Goal: Information Seeking & Learning: Learn about a topic

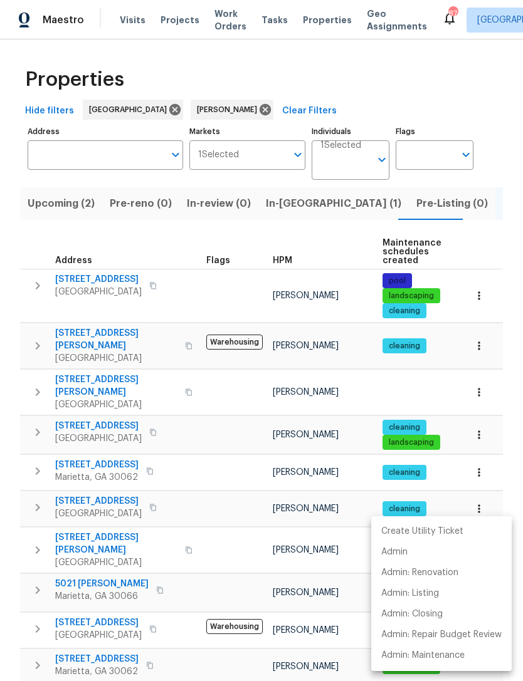
scroll to position [231, 0]
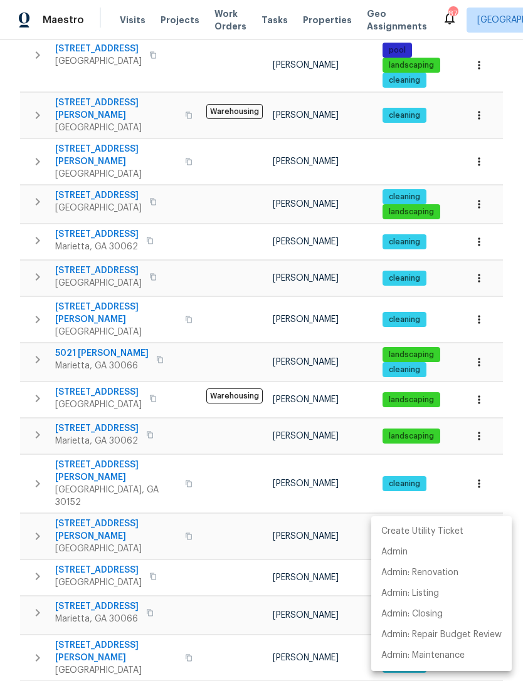
click at [185, 317] on div at bounding box center [261, 340] width 523 height 681
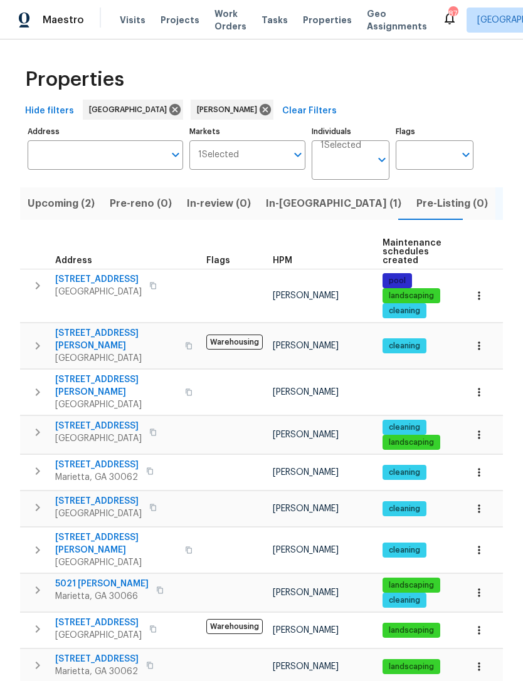
scroll to position [0, 0]
click at [284, 207] on span "In-reno (1)" at bounding box center [333, 204] width 135 height 18
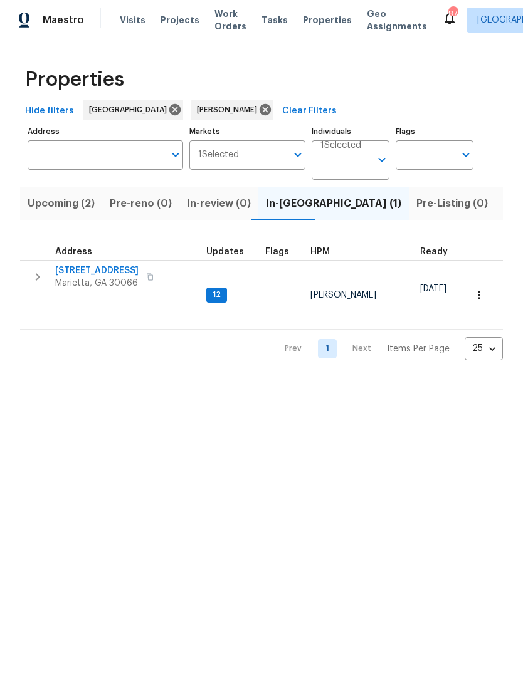
click at [100, 268] on span "[STREET_ADDRESS]" at bounding box center [96, 270] width 83 height 13
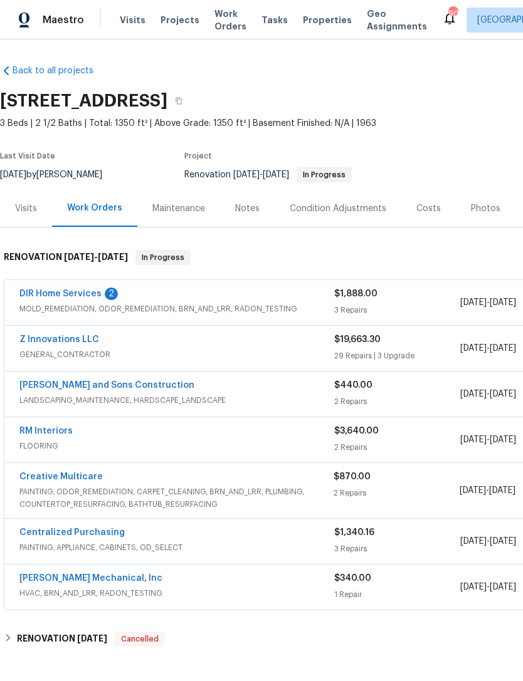
click at [61, 296] on link "DIR Home Services" at bounding box center [60, 293] width 82 height 9
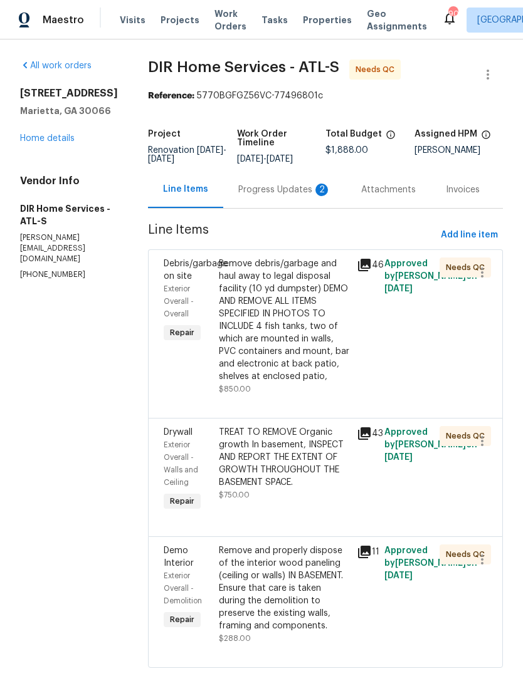
click at [300, 190] on div "Progress Updates 2" at bounding box center [284, 190] width 93 height 13
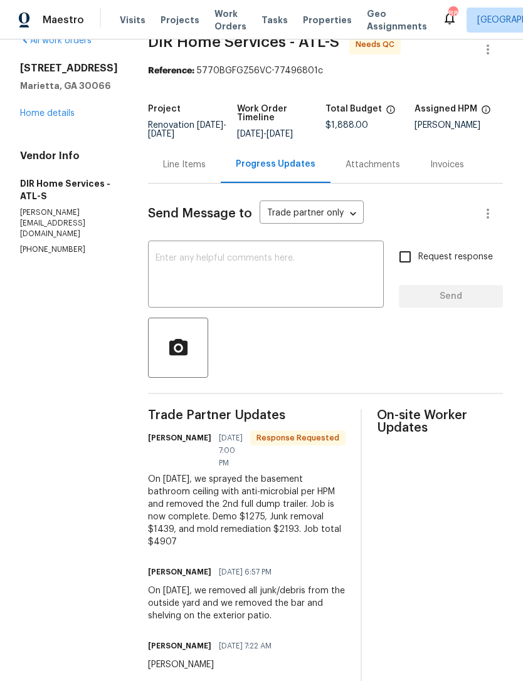
scroll to position [31, 0]
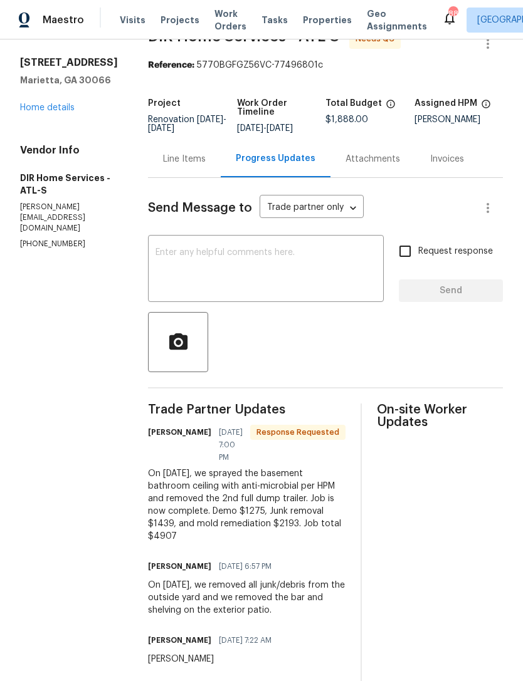
click at [200, 168] on div "Line Items" at bounding box center [184, 158] width 73 height 37
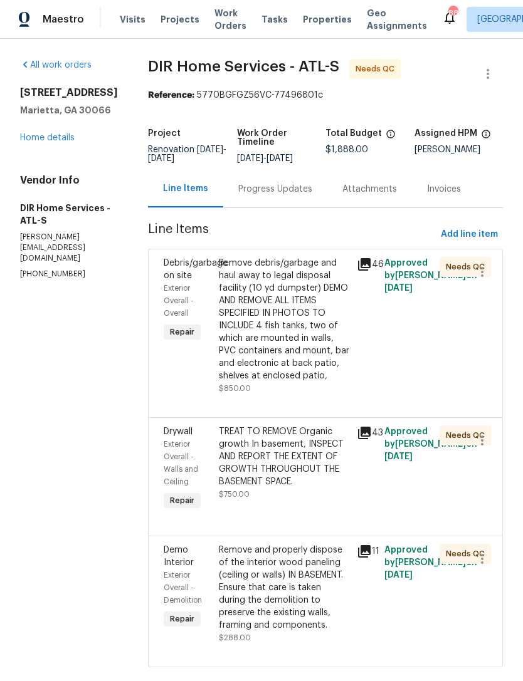
scroll to position [37, 0]
click at [49, 134] on link "Home details" at bounding box center [47, 138] width 55 height 9
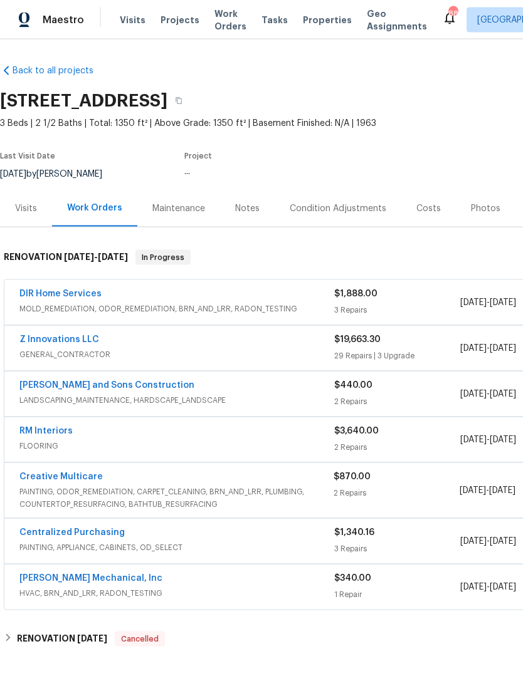
scroll to position [38, 0]
click at [66, 289] on link "DIR Home Services" at bounding box center [60, 293] width 82 height 9
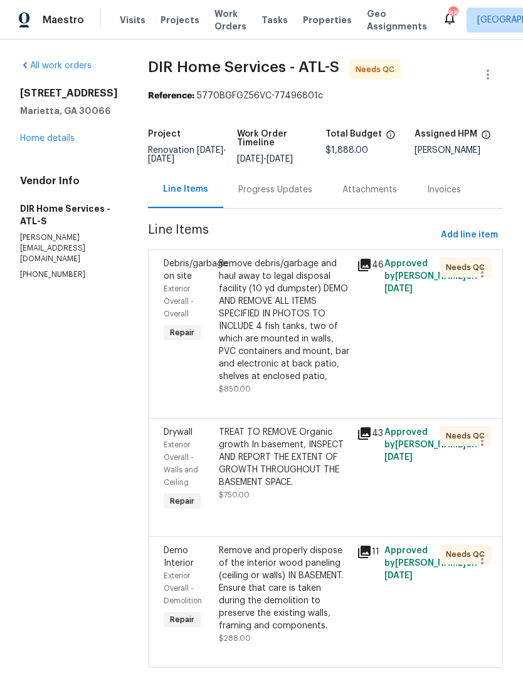
click at [289, 195] on div "Progress Updates" at bounding box center [275, 190] width 74 height 13
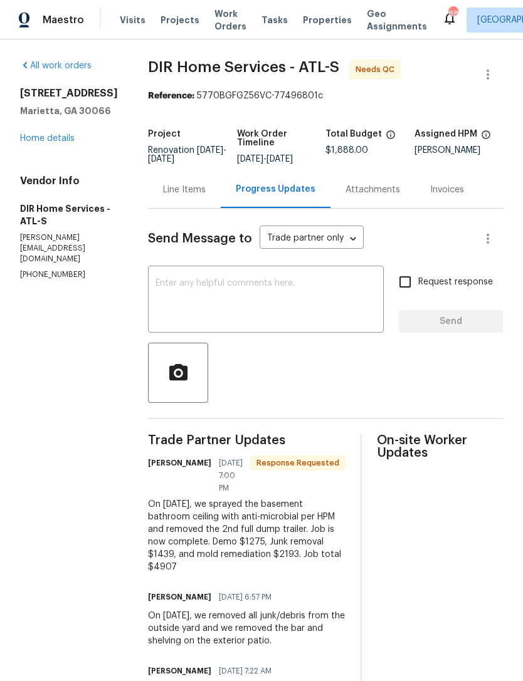
click at [44, 141] on link "Home details" at bounding box center [47, 138] width 55 height 9
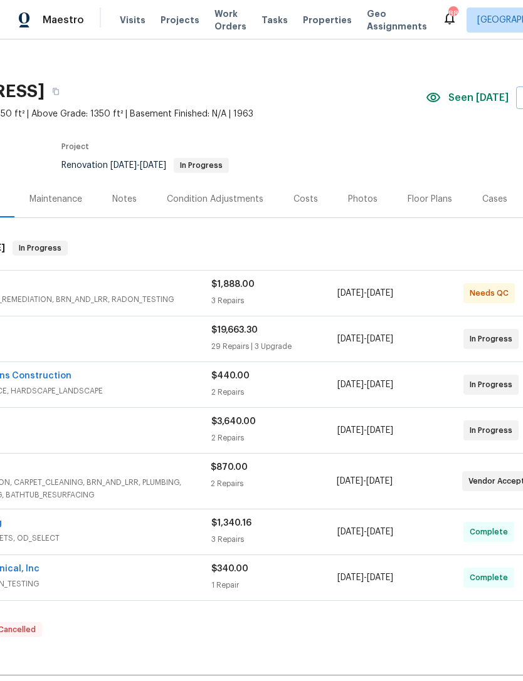
scroll to position [12, 142]
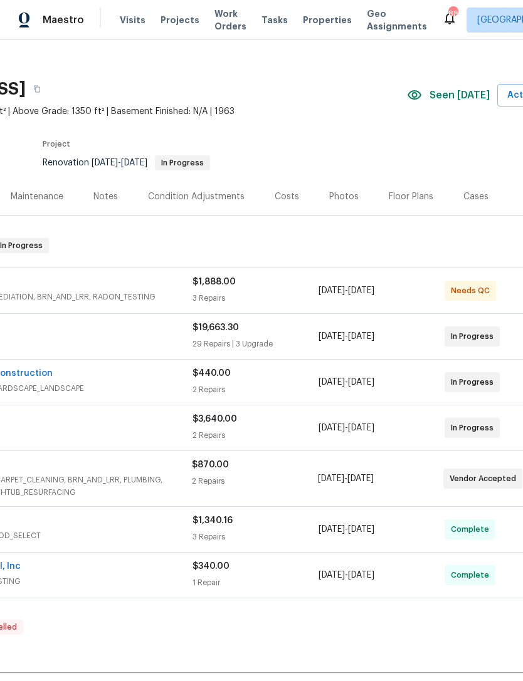
click at [337, 193] on div "Photos" at bounding box center [343, 196] width 29 height 13
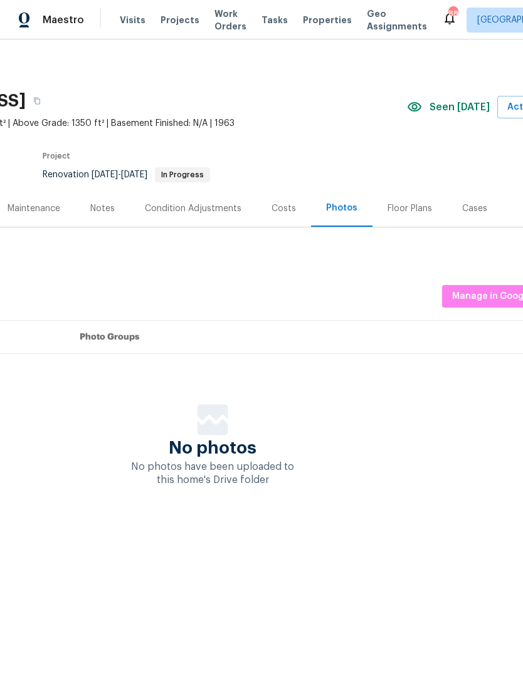
scroll to position [0, 142]
click at [281, 211] on div "Costs" at bounding box center [283, 208] width 24 height 13
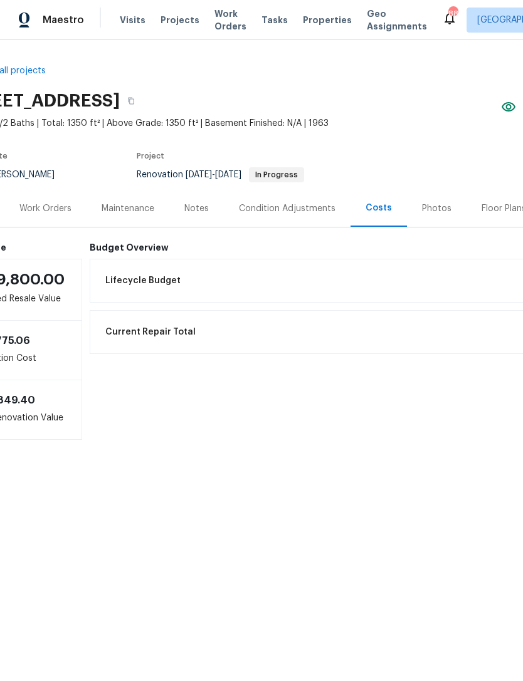
scroll to position [0, 42]
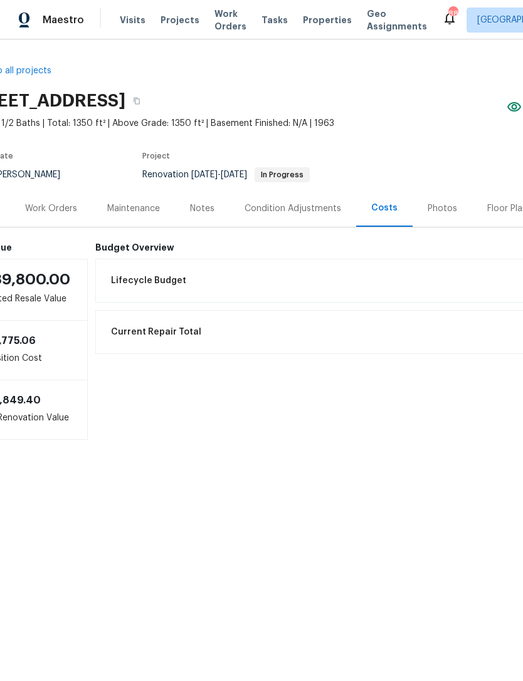
click at [58, 211] on div "Work Orders" at bounding box center [51, 208] width 52 height 13
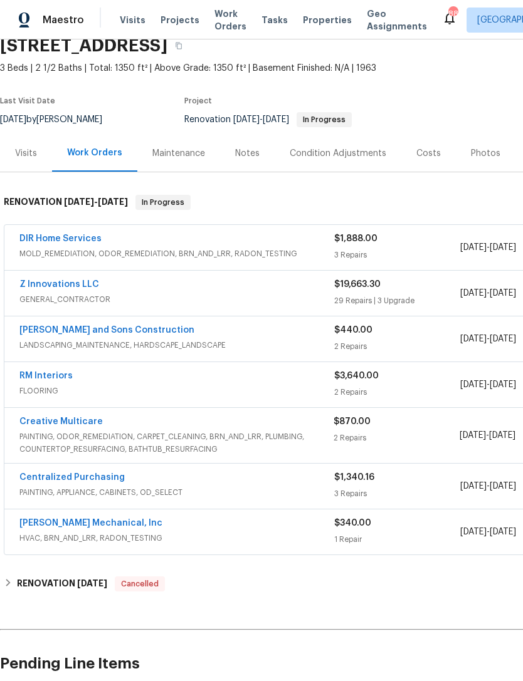
scroll to position [56, 0]
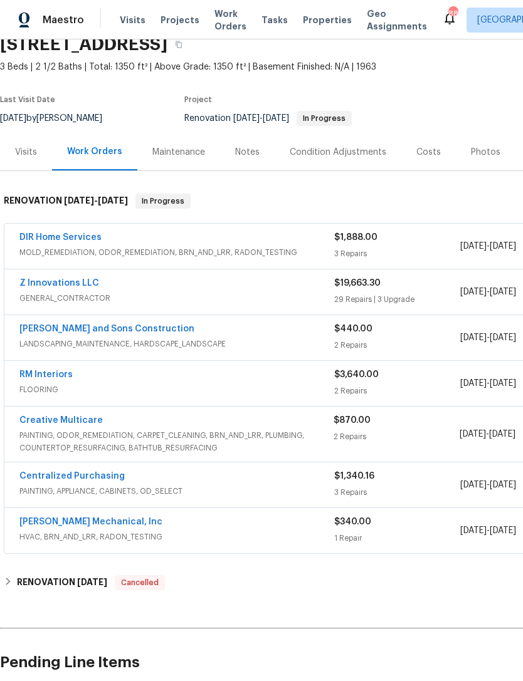
click at [442, 294] on div "29 Repairs | 3 Upgrade" at bounding box center [397, 299] width 126 height 13
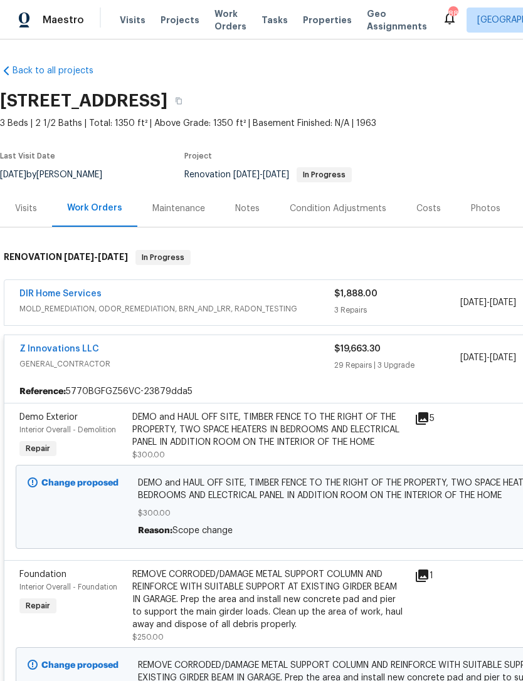
scroll to position [0, 0]
click at [18, 217] on div "Visits" at bounding box center [26, 208] width 52 height 37
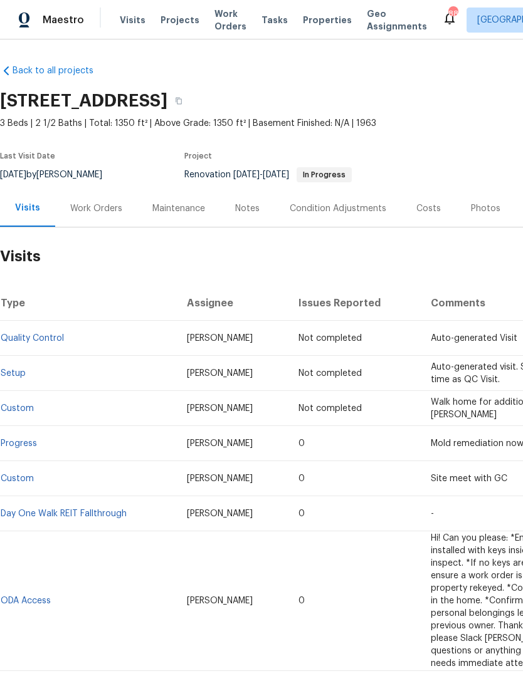
click at [100, 210] on div "Work Orders" at bounding box center [96, 208] width 52 height 13
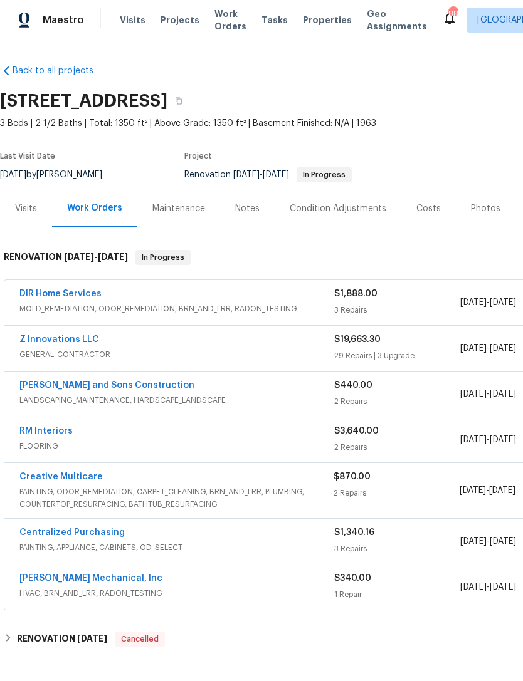
click at [24, 207] on div "Visits" at bounding box center [26, 208] width 22 height 13
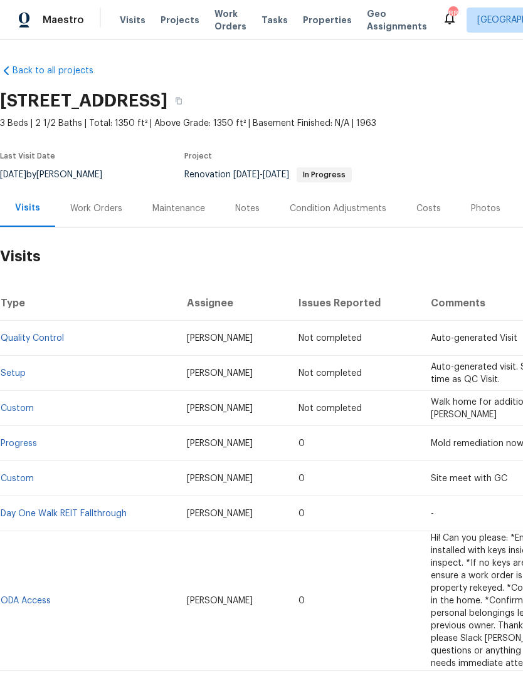
click at [98, 204] on div "Work Orders" at bounding box center [96, 208] width 52 height 13
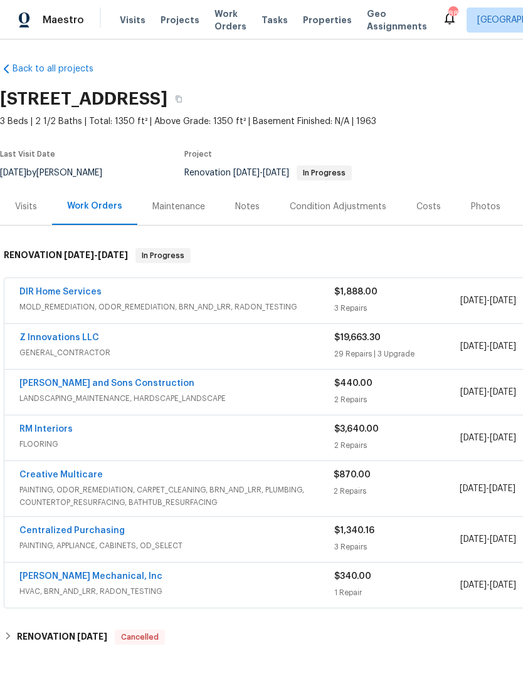
scroll to position [2, 0]
click at [80, 289] on link "DIR Home Services" at bounding box center [60, 292] width 82 height 9
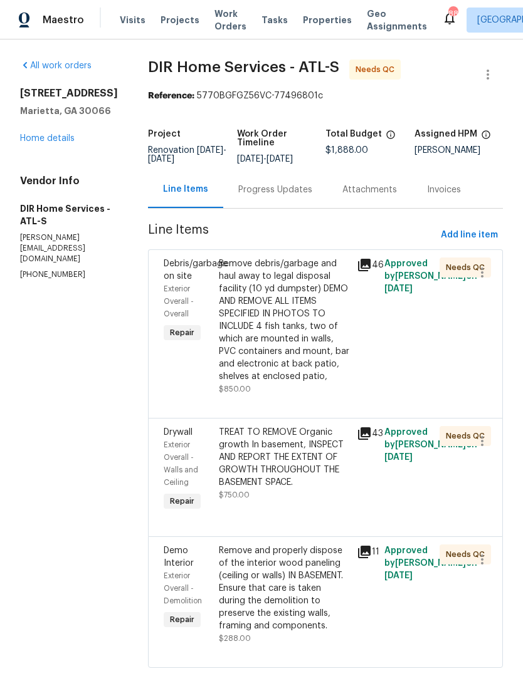
click at [173, 275] on div "Debris/garbage on site Exterior Overall - Overall Repair" at bounding box center [187, 326] width 55 height 145
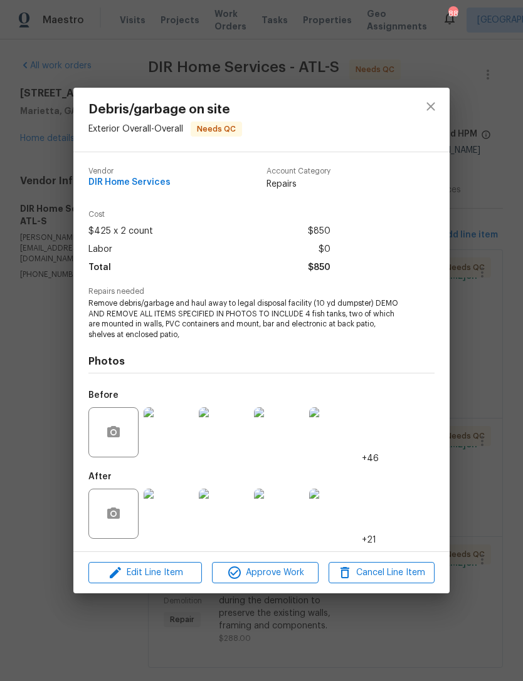
click at [171, 519] on img at bounding box center [168, 514] width 50 height 50
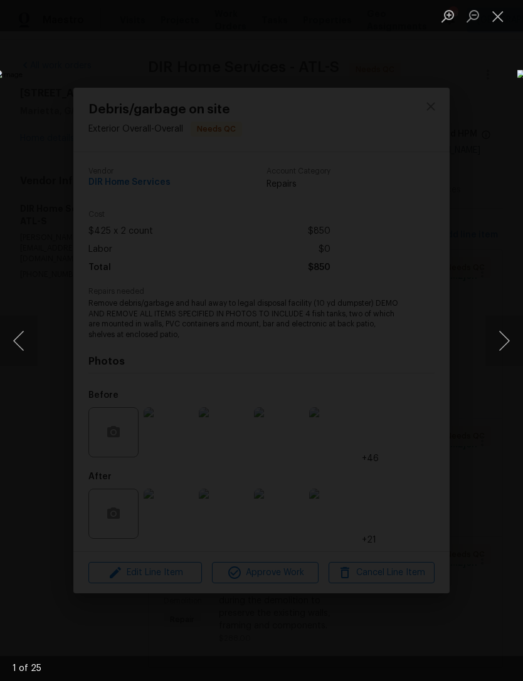
click at [500, 340] on button "Next image" at bounding box center [504, 341] width 38 height 50
click at [499, 338] on button "Next image" at bounding box center [504, 341] width 38 height 50
click at [495, 335] on button "Next image" at bounding box center [504, 341] width 38 height 50
click at [499, 336] on button "Next image" at bounding box center [504, 341] width 38 height 50
click at [491, 338] on button "Next image" at bounding box center [504, 341] width 38 height 50
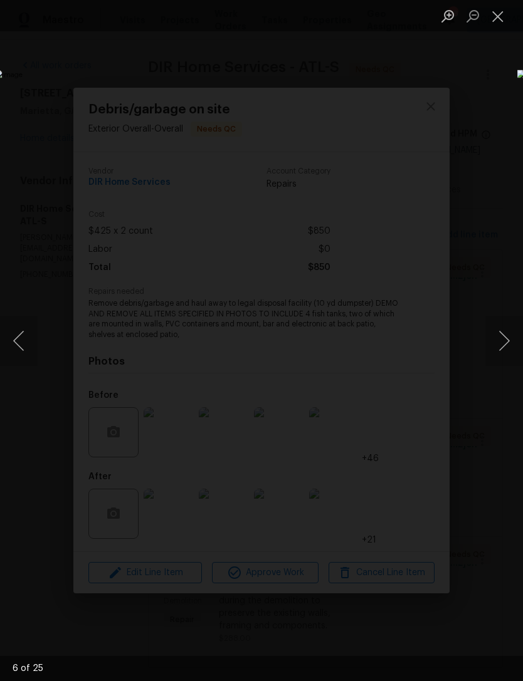
click at [495, 344] on button "Next image" at bounding box center [504, 341] width 38 height 50
click at [499, 341] on button "Next image" at bounding box center [504, 341] width 38 height 50
click at [498, 340] on button "Next image" at bounding box center [504, 341] width 38 height 50
click at [498, 345] on button "Next image" at bounding box center [504, 341] width 38 height 50
click at [498, 351] on button "Next image" at bounding box center [504, 341] width 38 height 50
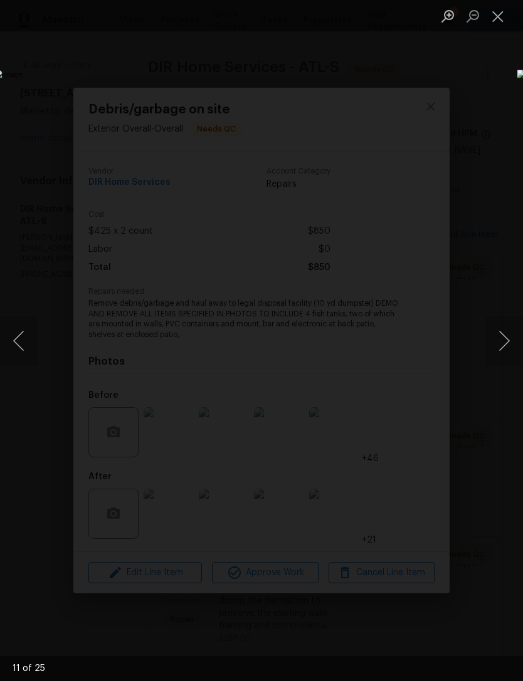
click at [497, 346] on button "Next image" at bounding box center [504, 341] width 38 height 50
click at [499, 345] on button "Next image" at bounding box center [504, 341] width 38 height 50
click at [496, 345] on button "Next image" at bounding box center [504, 341] width 38 height 50
click at [498, 341] on button "Next image" at bounding box center [504, 341] width 38 height 50
click at [494, 345] on button "Next image" at bounding box center [504, 341] width 38 height 50
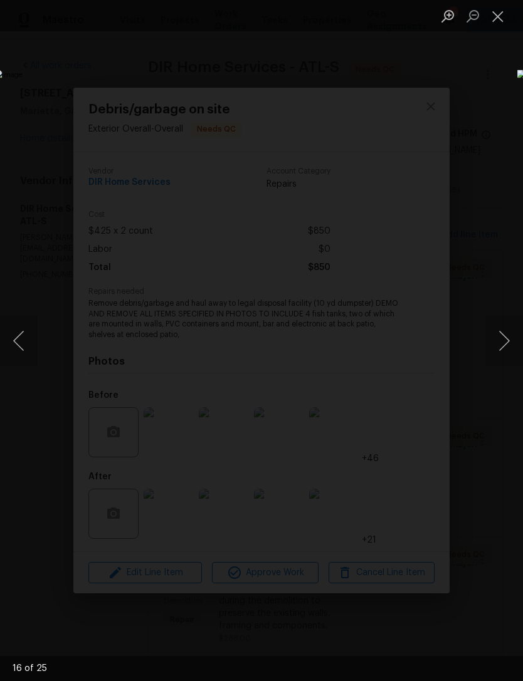
click at [497, 347] on button "Next image" at bounding box center [504, 341] width 38 height 50
click at [499, 345] on button "Next image" at bounding box center [504, 341] width 38 height 50
click at [497, 348] on button "Next image" at bounding box center [504, 341] width 38 height 50
click at [498, 347] on button "Next image" at bounding box center [504, 341] width 38 height 50
click at [500, 341] on button "Next image" at bounding box center [504, 341] width 38 height 50
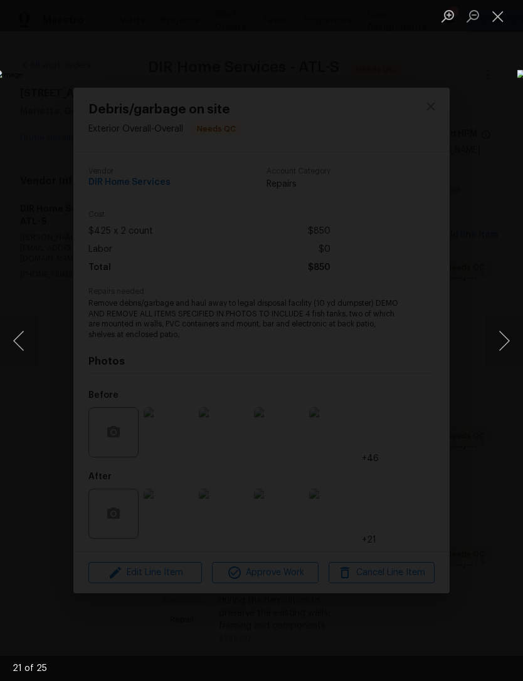
click at [491, 335] on button "Next image" at bounding box center [504, 341] width 38 height 50
click at [497, 335] on button "Next image" at bounding box center [504, 341] width 38 height 50
click at [498, 334] on button "Next image" at bounding box center [504, 341] width 38 height 50
click at [494, 333] on button "Next image" at bounding box center [504, 341] width 38 height 50
click at [494, 332] on button "Next image" at bounding box center [504, 341] width 38 height 50
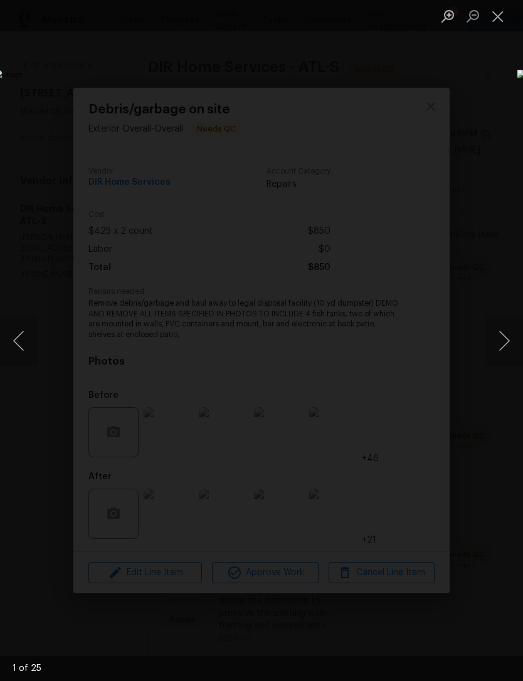
click at [21, 355] on button "Previous image" at bounding box center [19, 341] width 38 height 50
click at [497, 336] on button "Next image" at bounding box center [504, 341] width 38 height 50
click at [494, 339] on button "Next image" at bounding box center [504, 341] width 38 height 50
click at [462, 99] on div "Lightbox" at bounding box center [261, 340] width 523 height 681
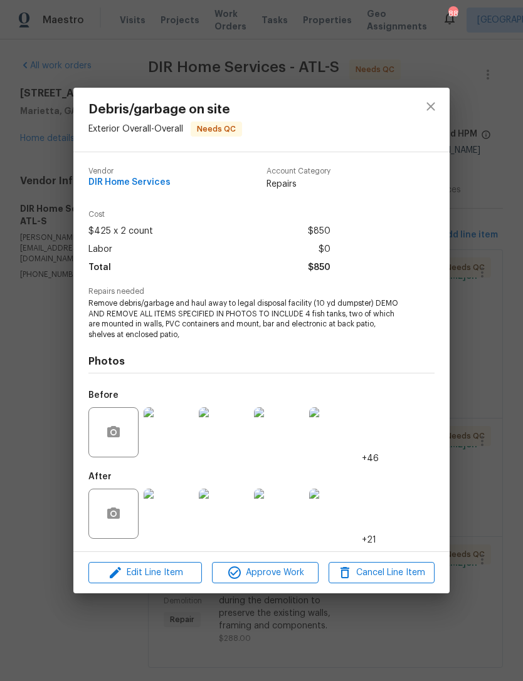
click at [494, 142] on div "Debris/garbage on site Exterior Overall - Overall Needs QC Vendor DIR Home Serv…" at bounding box center [261, 340] width 523 height 681
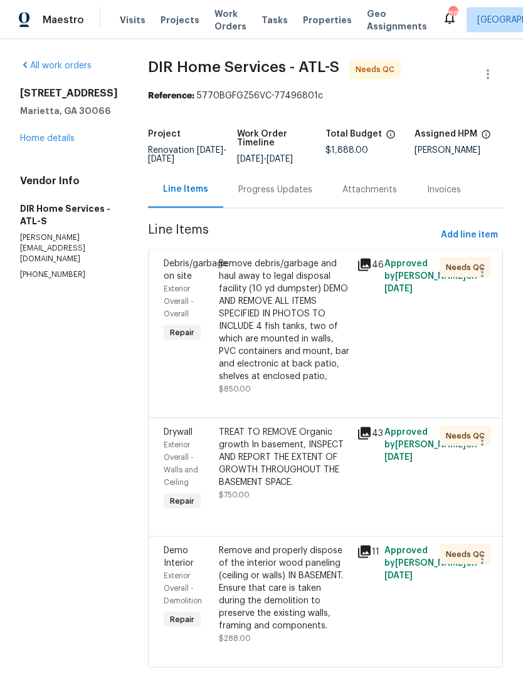
scroll to position [38, 0]
click at [193, 546] on span "Demo Interior" at bounding box center [179, 556] width 30 height 21
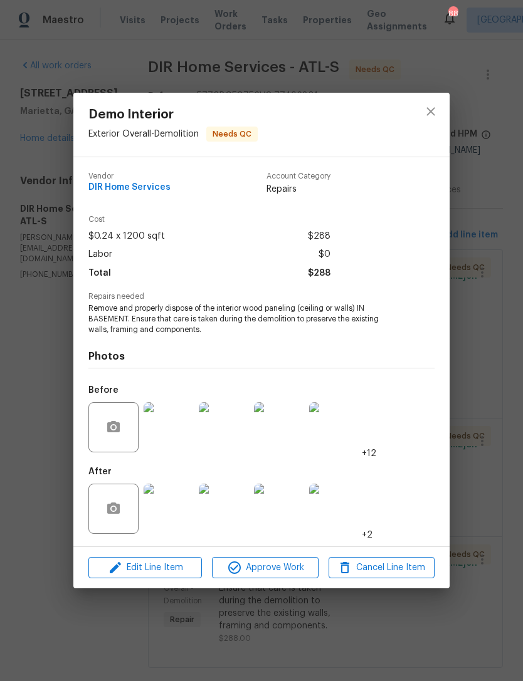
click at [175, 507] on img at bounding box center [168, 509] width 50 height 50
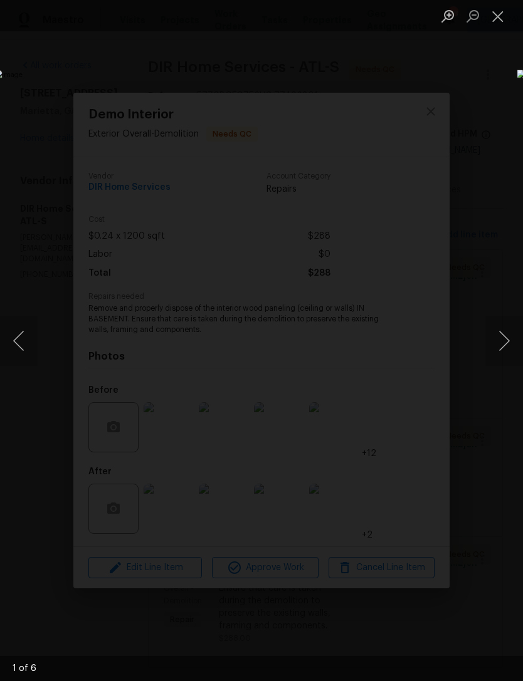
click at [497, 339] on button "Next image" at bounding box center [504, 341] width 38 height 50
click at [491, 330] on button "Next image" at bounding box center [504, 341] width 38 height 50
click at [495, 329] on button "Next image" at bounding box center [504, 341] width 38 height 50
click at [496, 323] on button "Next image" at bounding box center [504, 341] width 38 height 50
click at [494, 343] on button "Next image" at bounding box center [504, 341] width 38 height 50
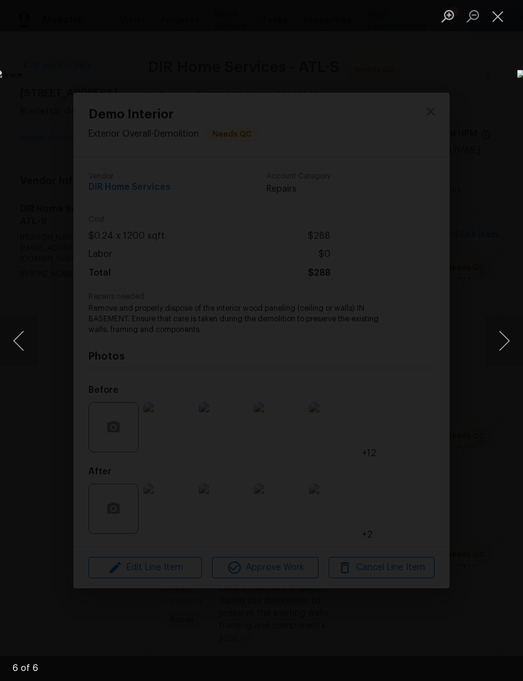
click at [497, 341] on button "Next image" at bounding box center [504, 341] width 38 height 50
click at [497, 335] on button "Next image" at bounding box center [504, 341] width 38 height 50
click at [496, 338] on button "Next image" at bounding box center [504, 341] width 38 height 50
click at [494, 336] on button "Next image" at bounding box center [504, 341] width 38 height 50
click at [496, 333] on button "Next image" at bounding box center [504, 341] width 38 height 50
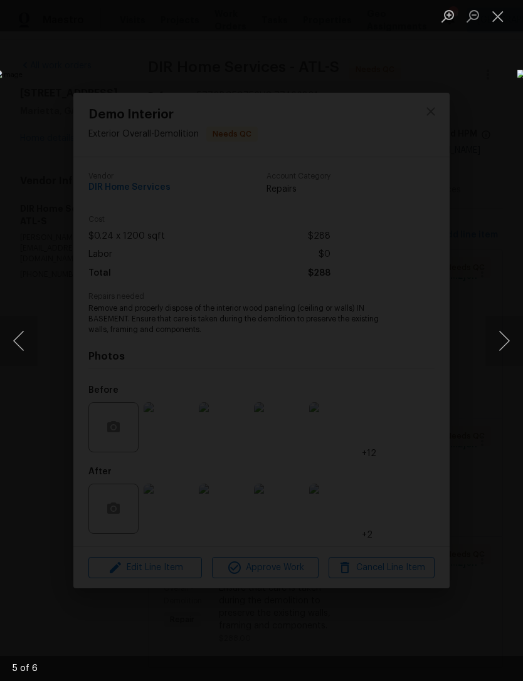
click at [496, 104] on div "Lightbox" at bounding box center [261, 340] width 523 height 681
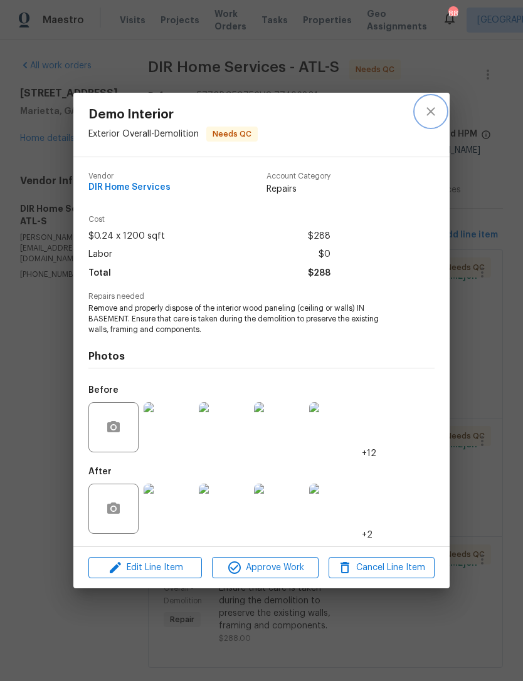
click at [432, 117] on icon "close" at bounding box center [430, 111] width 15 height 15
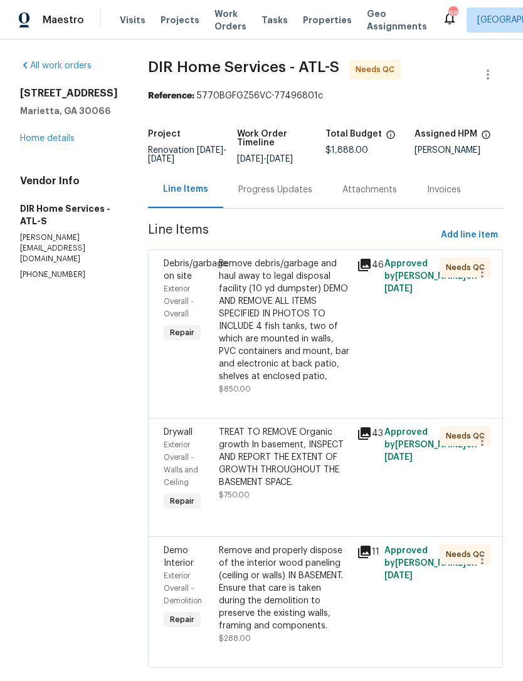
click at [194, 441] on span "Exterior Overall - Walls and Ceiling" at bounding box center [181, 463] width 34 height 45
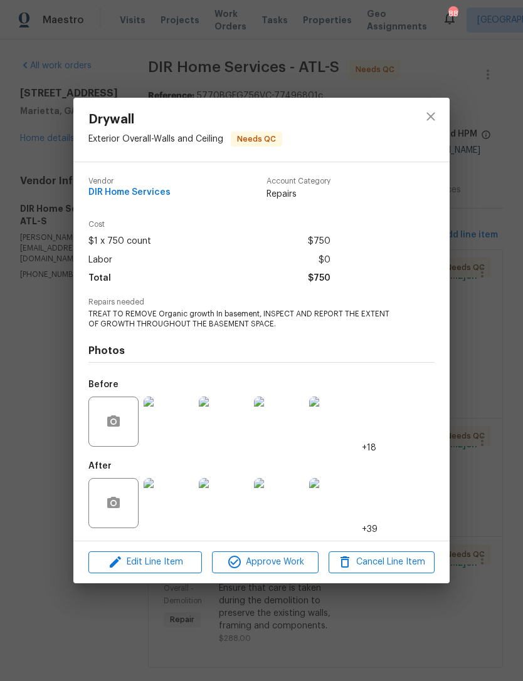
click at [174, 512] on img at bounding box center [168, 503] width 50 height 50
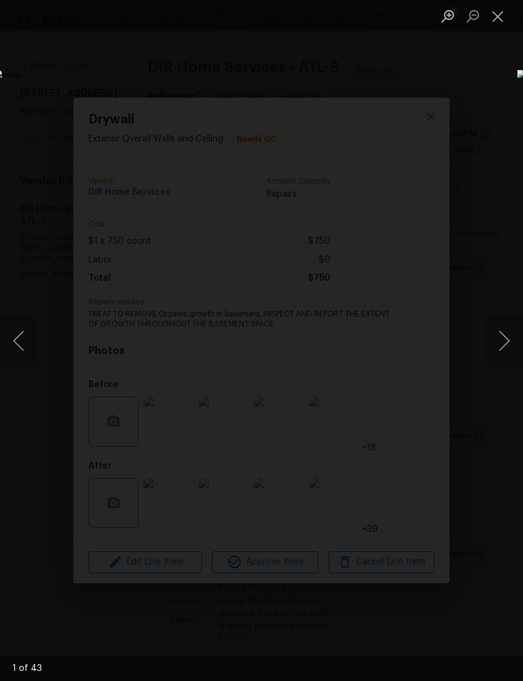
click at [495, 340] on button "Next image" at bounding box center [504, 341] width 38 height 50
click at [497, 336] on button "Next image" at bounding box center [504, 341] width 38 height 50
click at [497, 335] on button "Next image" at bounding box center [504, 341] width 38 height 50
click at [497, 338] on button "Next image" at bounding box center [504, 341] width 38 height 50
click at [497, 335] on button "Next image" at bounding box center [504, 341] width 38 height 50
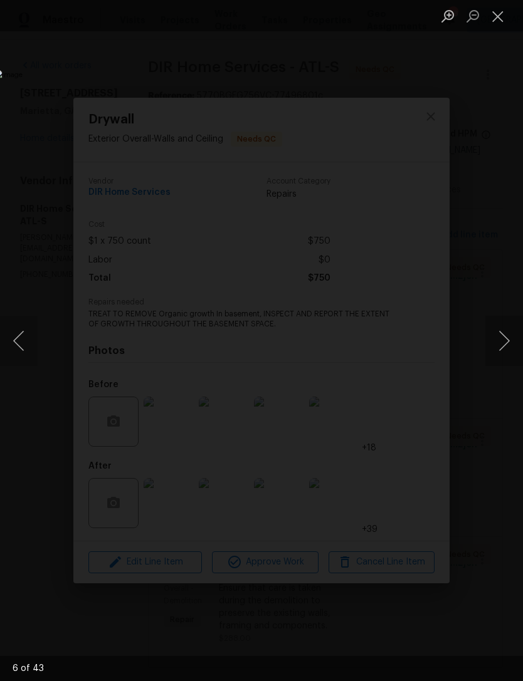
click at [498, 338] on button "Next image" at bounding box center [504, 341] width 38 height 50
click at [497, 333] on button "Next image" at bounding box center [504, 341] width 38 height 50
click at [494, 338] on button "Next image" at bounding box center [504, 341] width 38 height 50
click at [497, 336] on button "Next image" at bounding box center [504, 341] width 38 height 50
click at [496, 335] on button "Next image" at bounding box center [504, 341] width 38 height 50
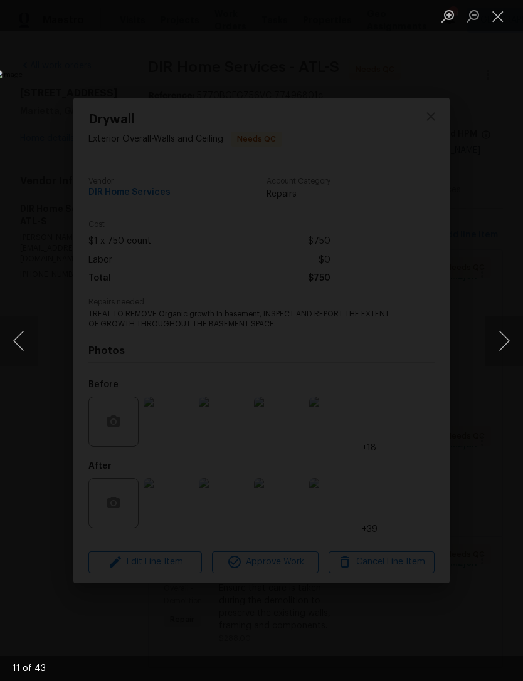
click at [492, 338] on button "Next image" at bounding box center [504, 341] width 38 height 50
click at [498, 337] on button "Next image" at bounding box center [504, 341] width 38 height 50
click at [499, 337] on button "Next image" at bounding box center [504, 341] width 38 height 50
click at [498, 337] on button "Next image" at bounding box center [504, 341] width 38 height 50
click at [496, 341] on button "Next image" at bounding box center [504, 341] width 38 height 50
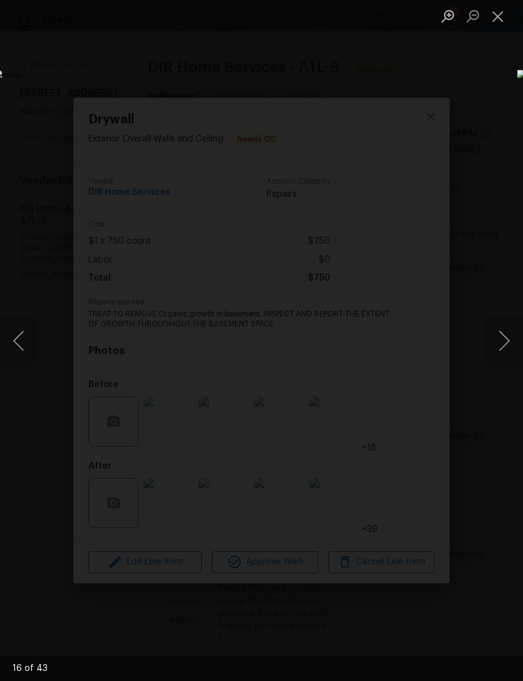
click at [498, 338] on button "Next image" at bounding box center [504, 341] width 38 height 50
click at [498, 340] on button "Next image" at bounding box center [504, 341] width 38 height 50
click at [495, 340] on button "Next image" at bounding box center [504, 341] width 38 height 50
click at [498, 338] on button "Next image" at bounding box center [504, 341] width 38 height 50
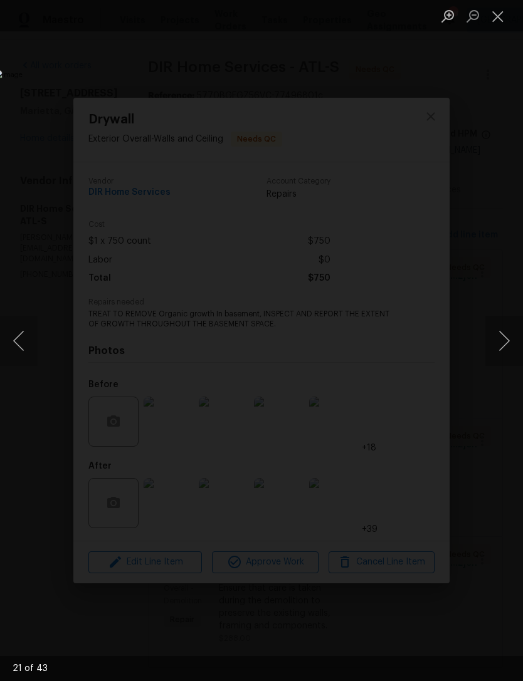
click at [497, 340] on button "Next image" at bounding box center [504, 341] width 38 height 50
click at [493, 345] on button "Next image" at bounding box center [504, 341] width 38 height 50
click at [492, 345] on button "Next image" at bounding box center [504, 341] width 38 height 50
click at [496, 341] on button "Next image" at bounding box center [504, 341] width 38 height 50
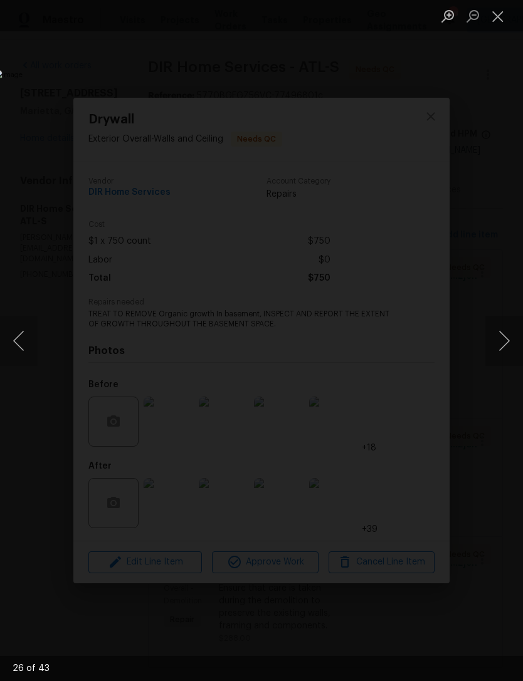
click at [497, 340] on button "Next image" at bounding box center [504, 341] width 38 height 50
click at [495, 345] on button "Next image" at bounding box center [504, 341] width 38 height 50
click at [497, 342] on button "Next image" at bounding box center [504, 341] width 38 height 50
click at [497, 340] on button "Next image" at bounding box center [504, 341] width 38 height 50
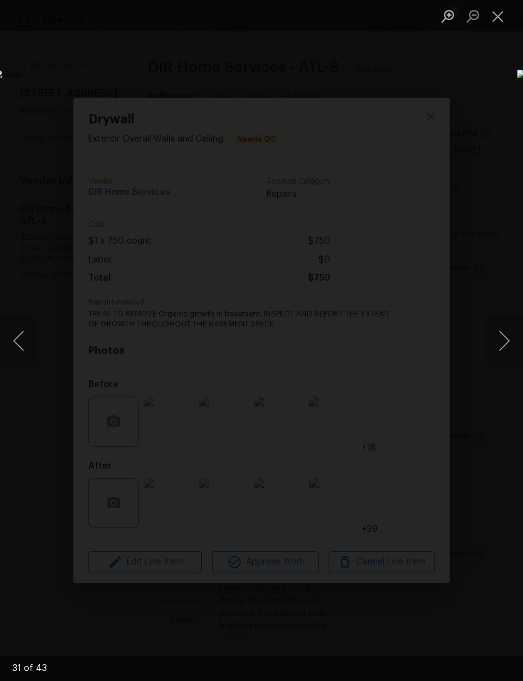
click at [497, 343] on button "Next image" at bounding box center [504, 341] width 38 height 50
click at [494, 341] on button "Next image" at bounding box center [504, 341] width 38 height 50
click at [497, 335] on button "Next image" at bounding box center [504, 341] width 38 height 50
click at [497, 333] on button "Next image" at bounding box center [504, 341] width 38 height 50
click at [494, 334] on button "Next image" at bounding box center [504, 341] width 38 height 50
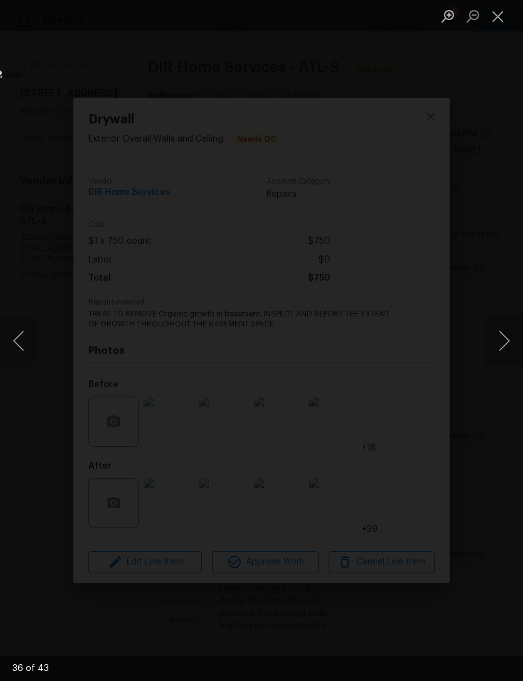
click at [493, 332] on button "Next image" at bounding box center [504, 341] width 38 height 50
click at [497, 331] on button "Next image" at bounding box center [504, 341] width 38 height 50
click at [498, 330] on button "Next image" at bounding box center [504, 341] width 38 height 50
click at [496, 333] on button "Next image" at bounding box center [504, 341] width 38 height 50
click at [497, 335] on button "Next image" at bounding box center [504, 341] width 38 height 50
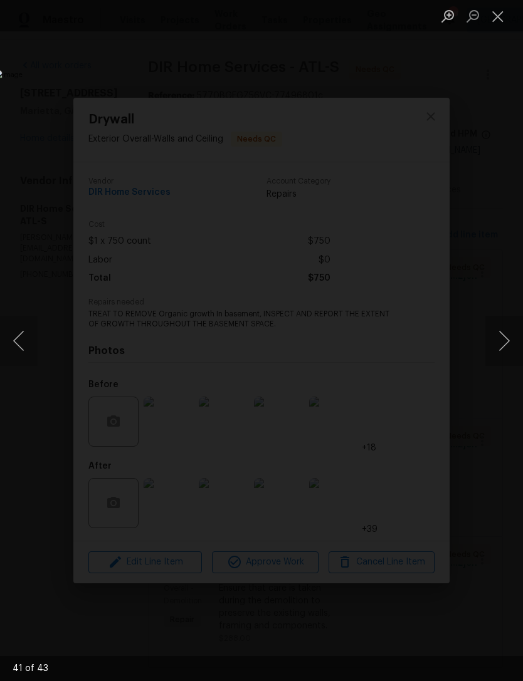
click at [497, 333] on button "Next image" at bounding box center [504, 341] width 38 height 50
click at [498, 330] on button "Next image" at bounding box center [504, 341] width 38 height 50
click at [496, 331] on button "Next image" at bounding box center [504, 341] width 38 height 50
click at [497, 334] on button "Next image" at bounding box center [504, 341] width 38 height 50
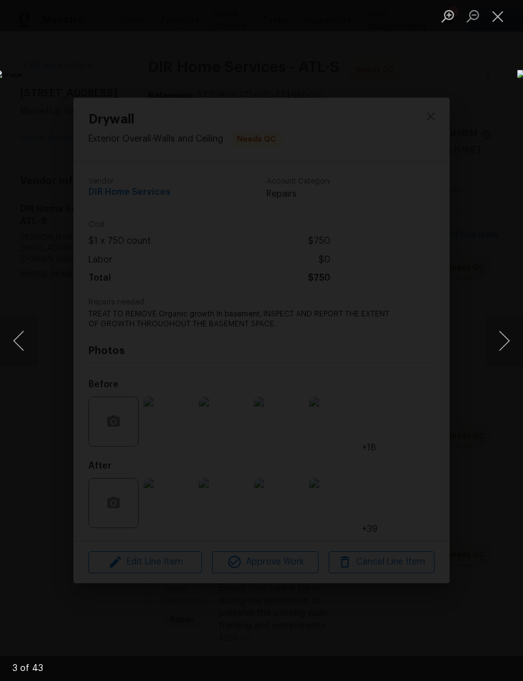
click at [495, 338] on button "Next image" at bounding box center [504, 341] width 38 height 50
click at [497, 333] on button "Next image" at bounding box center [504, 341] width 38 height 50
click at [469, 113] on div "Lightbox" at bounding box center [261, 340] width 523 height 681
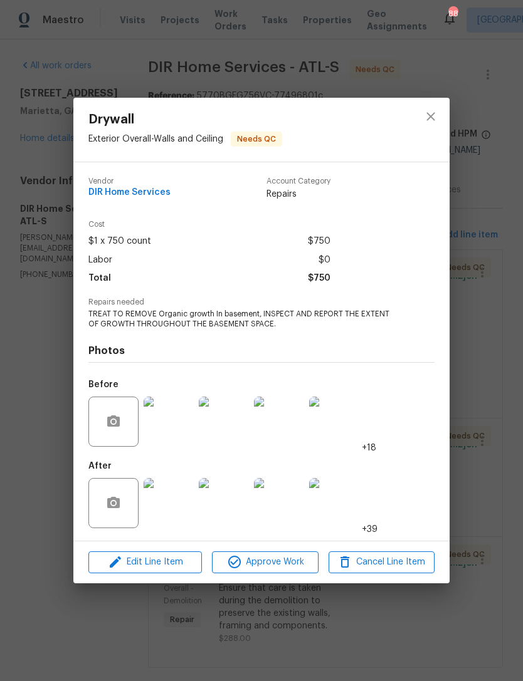
click at [434, 112] on icon "close" at bounding box center [430, 116] width 15 height 15
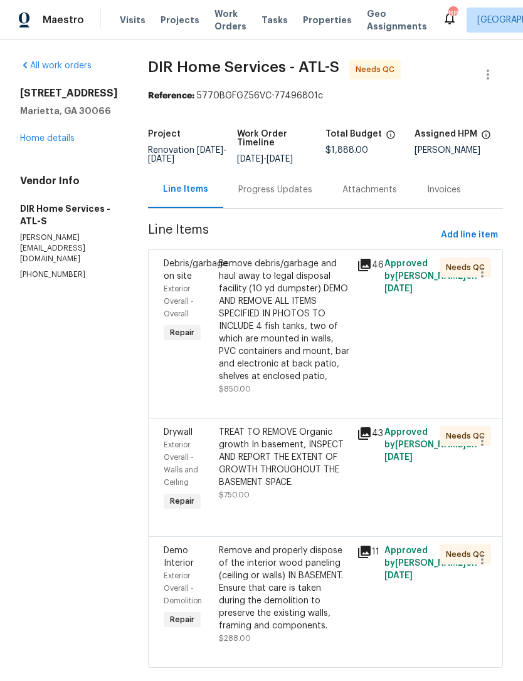
click at [271, 184] on div "Progress Updates" at bounding box center [275, 190] width 74 height 13
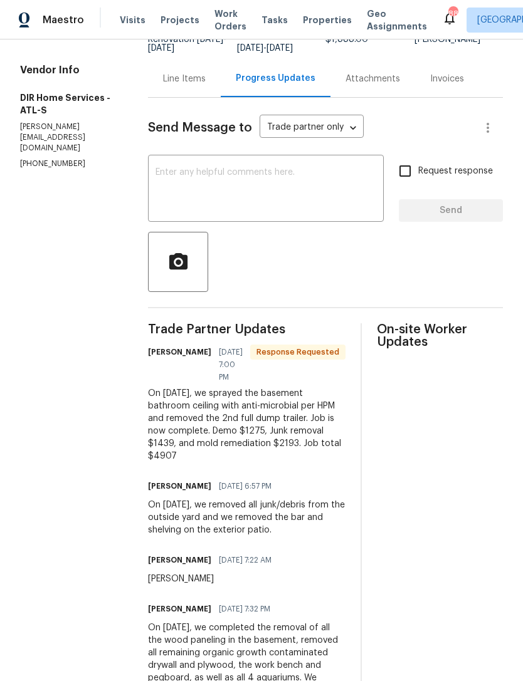
scroll to position [113, 0]
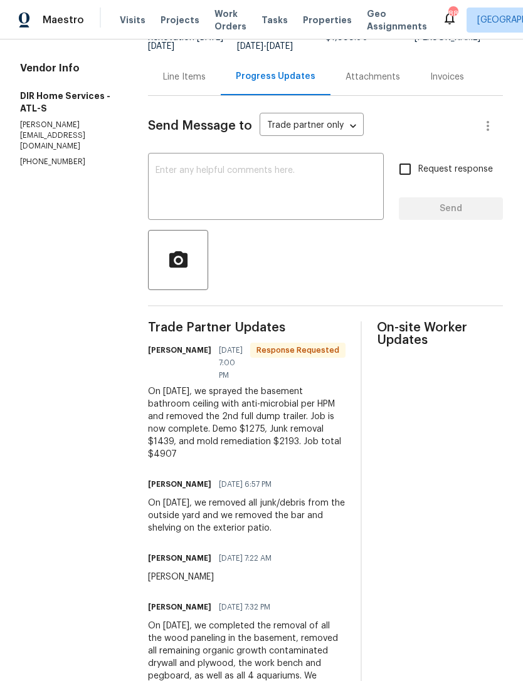
click at [314, 184] on textarea at bounding box center [265, 188] width 221 height 44
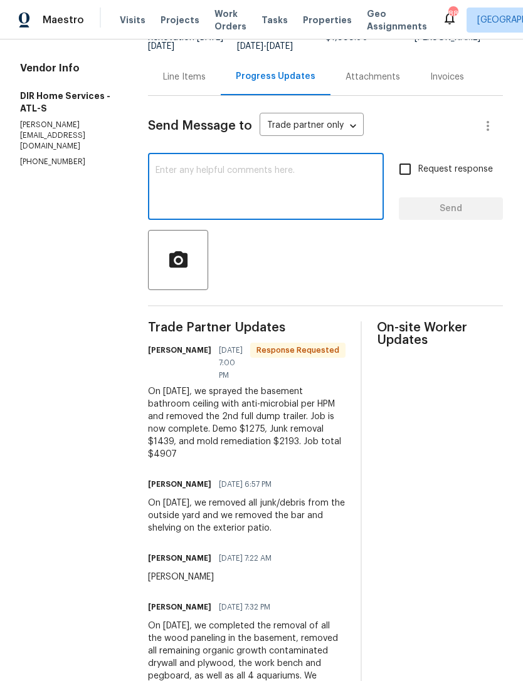
click at [144, 416] on div "All work orders [STREET_ADDRESS] Home details Vendor Info DIR Home Services - A…" at bounding box center [261, 570] width 523 height 1287
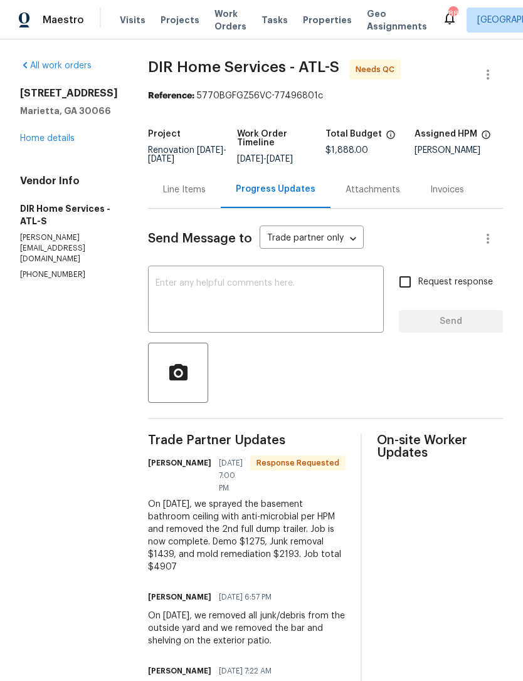
scroll to position [0, 0]
click at [49, 136] on link "Home details" at bounding box center [47, 138] width 55 height 9
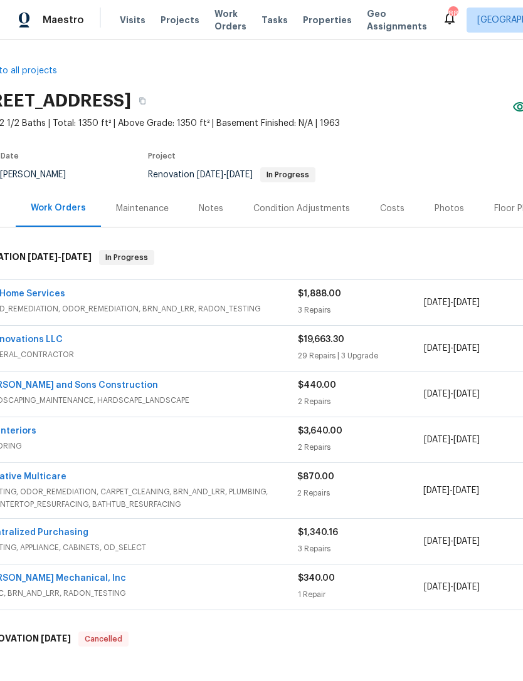
scroll to position [12, 36]
